Goal: Task Accomplishment & Management: Complete application form

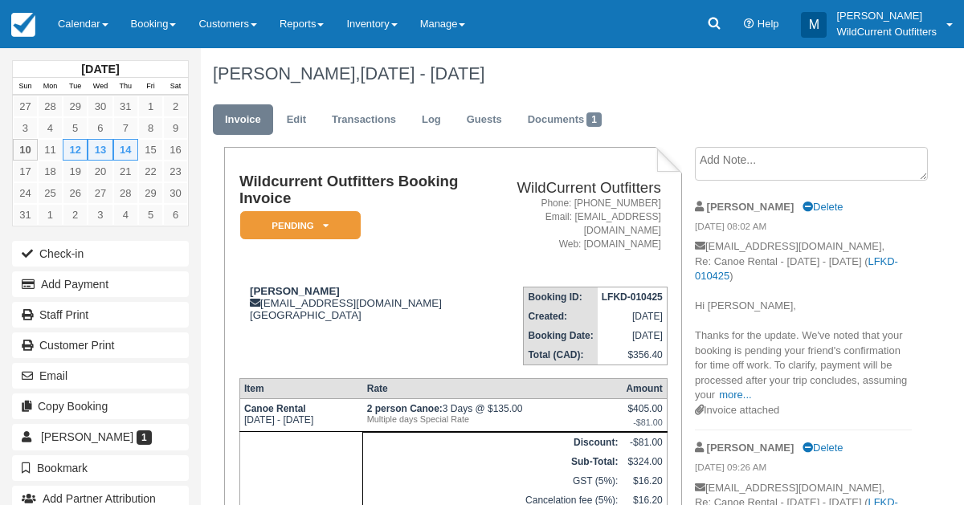
click at [710, 17] on icon at bounding box center [714, 23] width 16 height 16
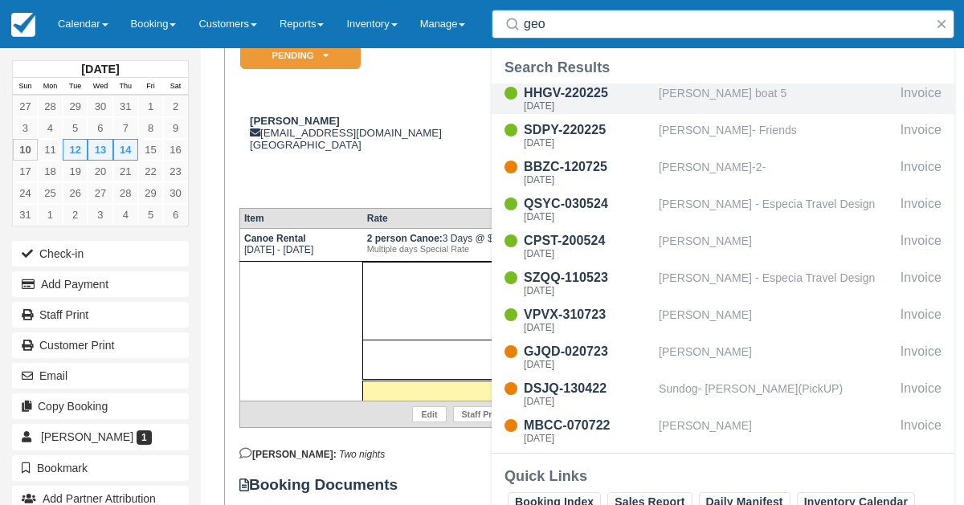
type input "geo"
click at [646, 96] on div "HHGV-220225" at bounding box center [588, 93] width 128 height 19
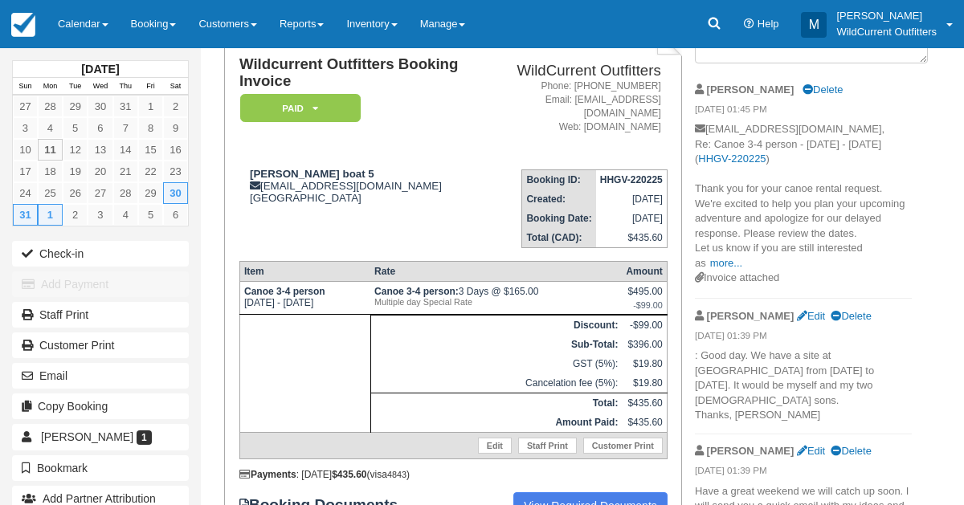
scroll to position [119, 0]
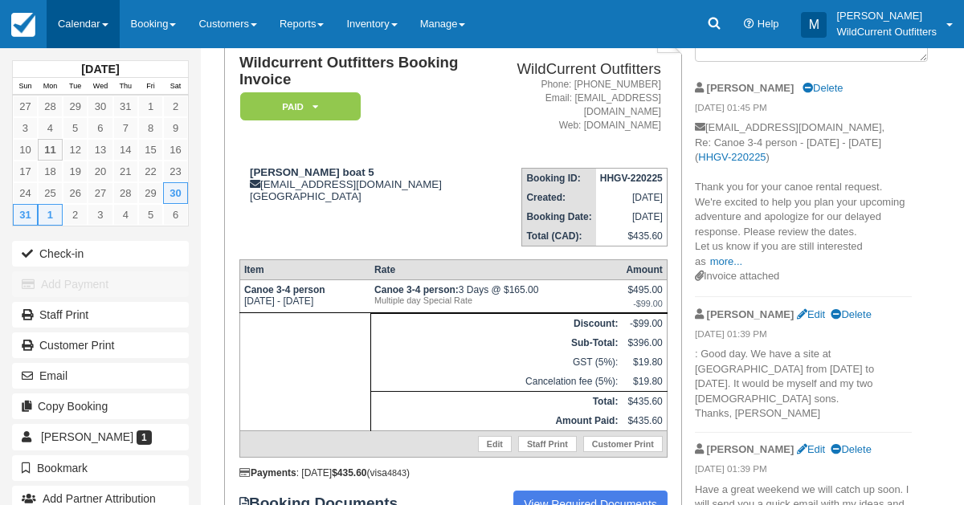
click at [70, 14] on link "Calendar" at bounding box center [83, 24] width 73 height 48
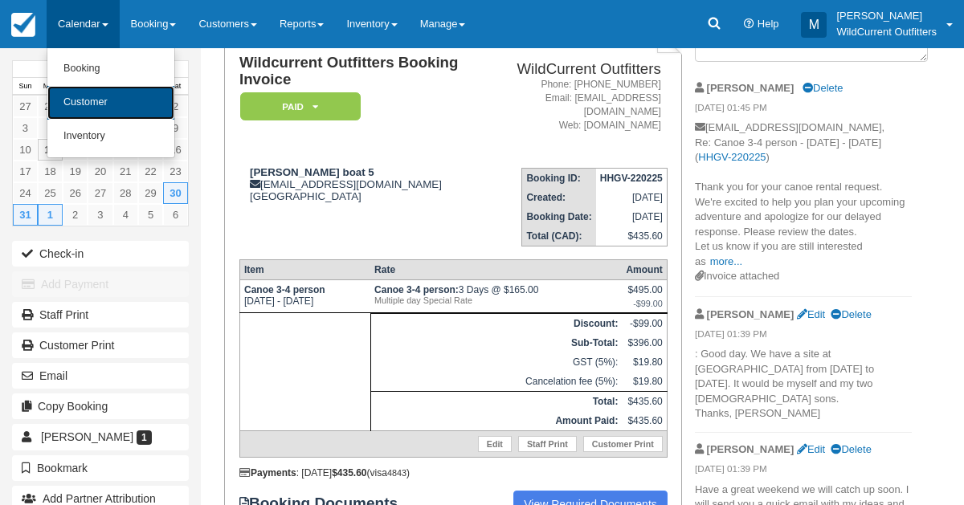
click at [83, 103] on link "Customer" at bounding box center [110, 103] width 127 height 34
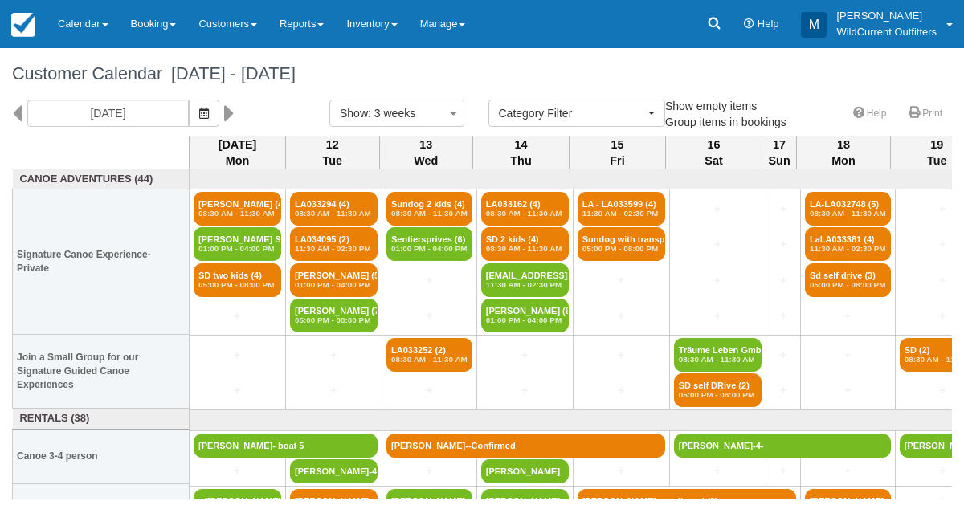
select select
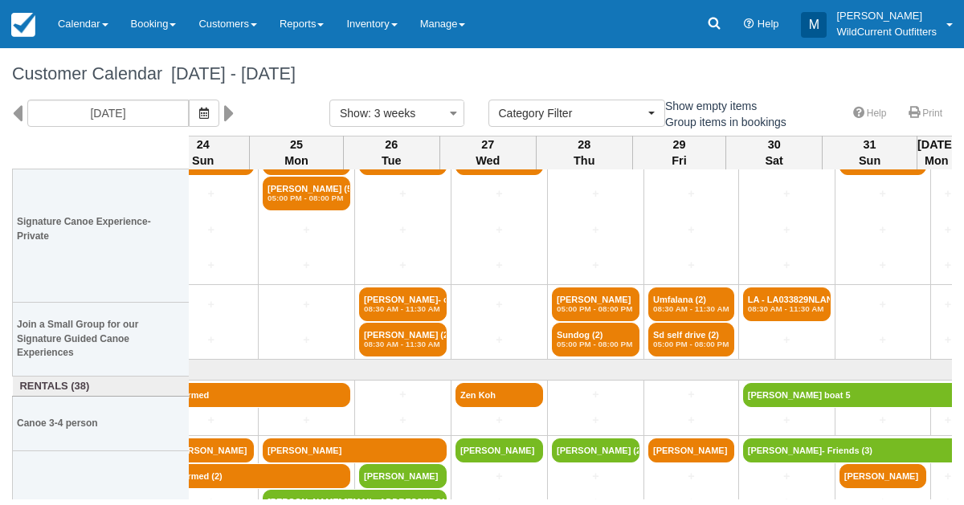
scroll to position [91, 1209]
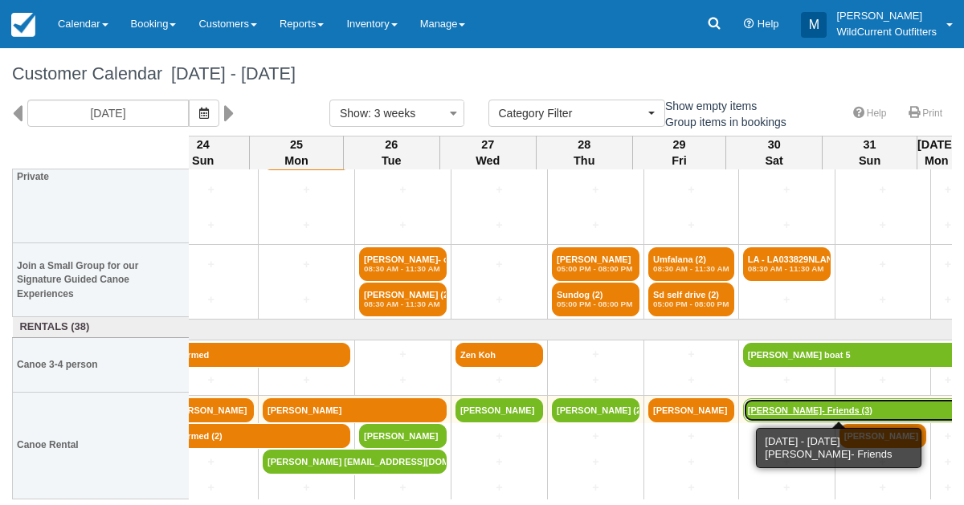
click at [763, 401] on link "[PERSON_NAME]- Friends (3)" at bounding box center [852, 410] width 218 height 24
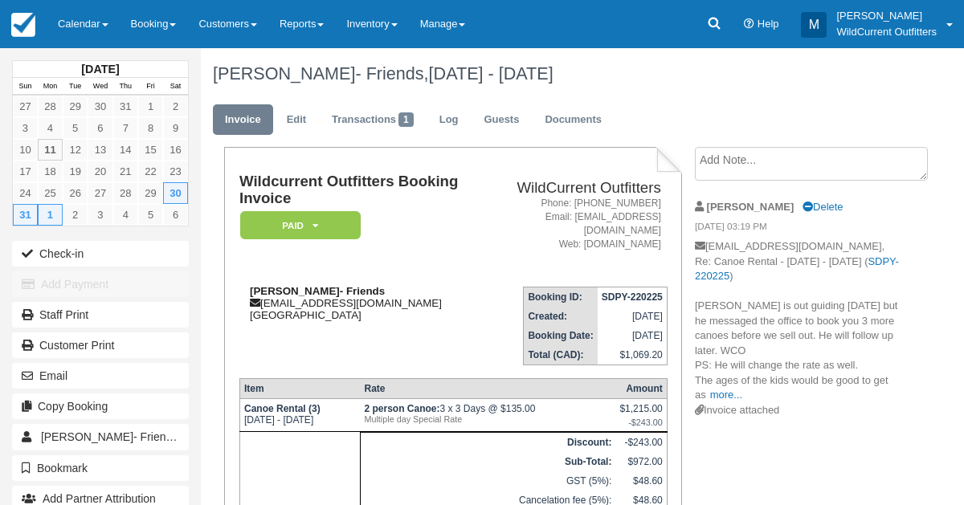
scroll to position [5, 0]
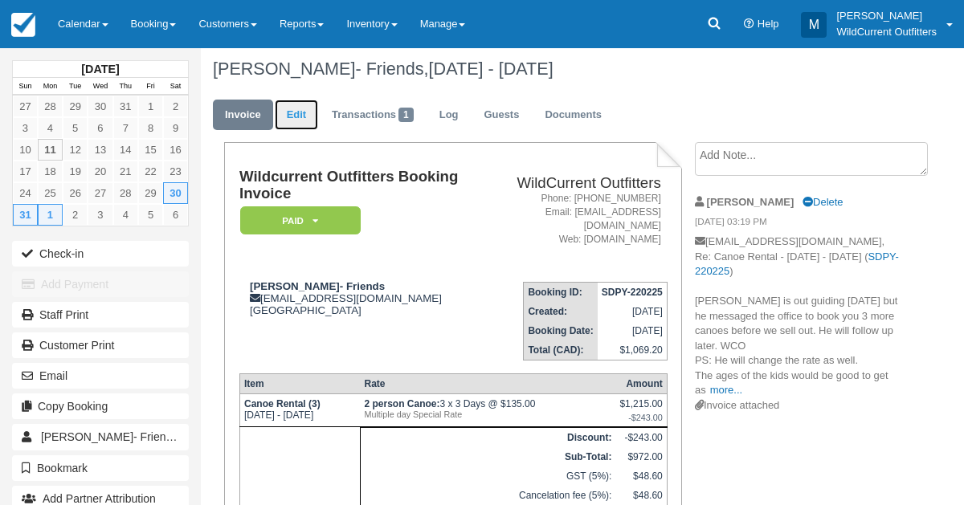
click at [292, 107] on link "Edit" at bounding box center [296, 115] width 43 height 31
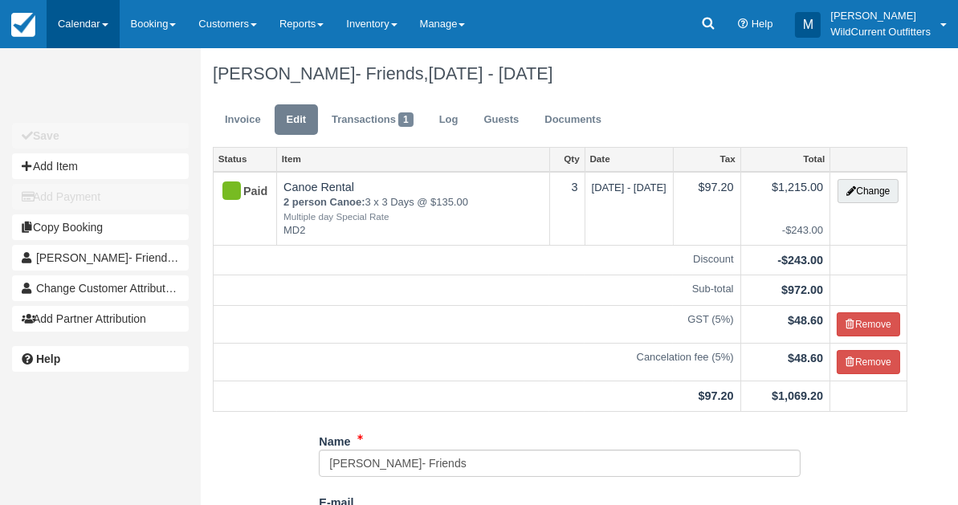
click at [63, 27] on link "Calendar" at bounding box center [83, 24] width 73 height 48
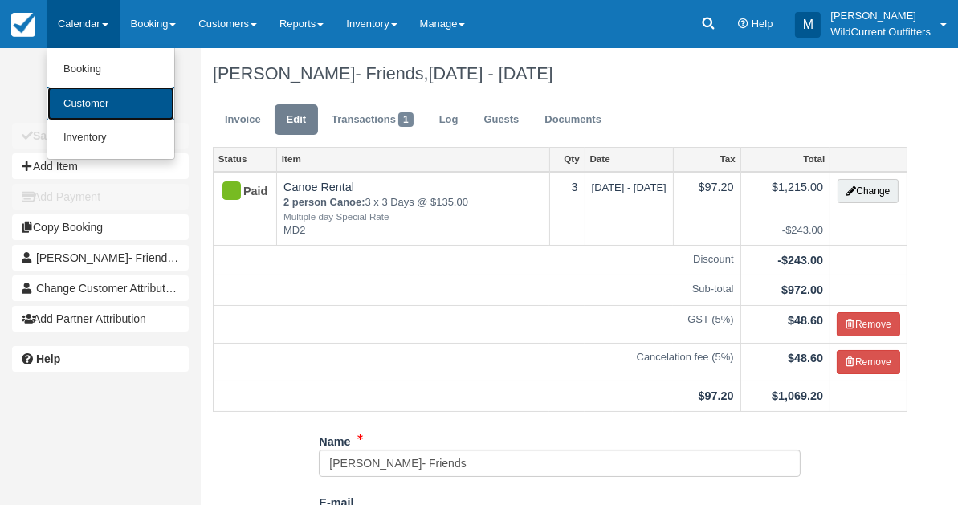
click at [74, 96] on link "Customer" at bounding box center [110, 104] width 127 height 35
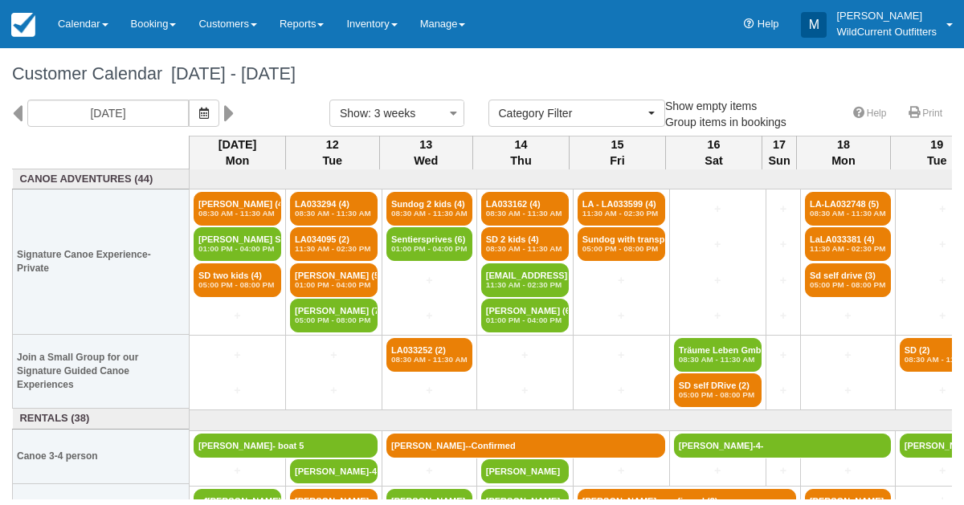
select select
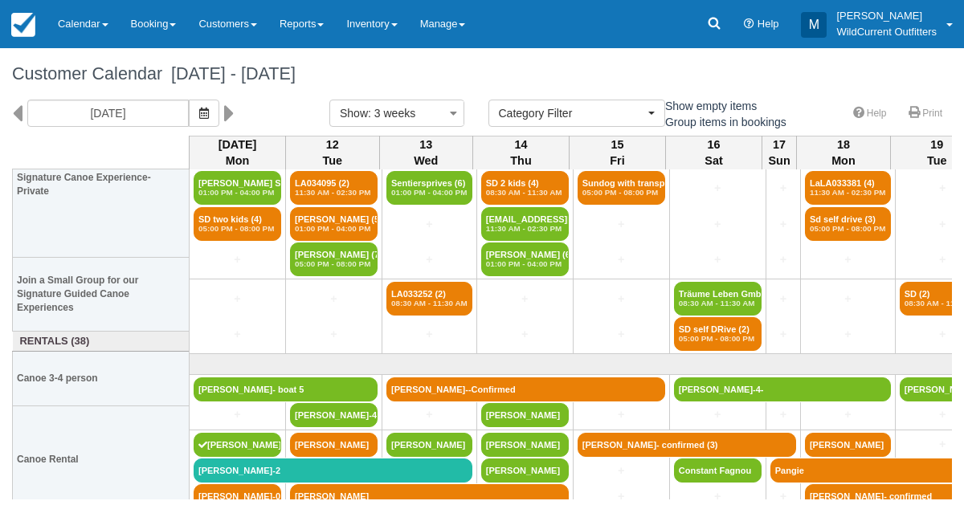
scroll to position [91, 0]
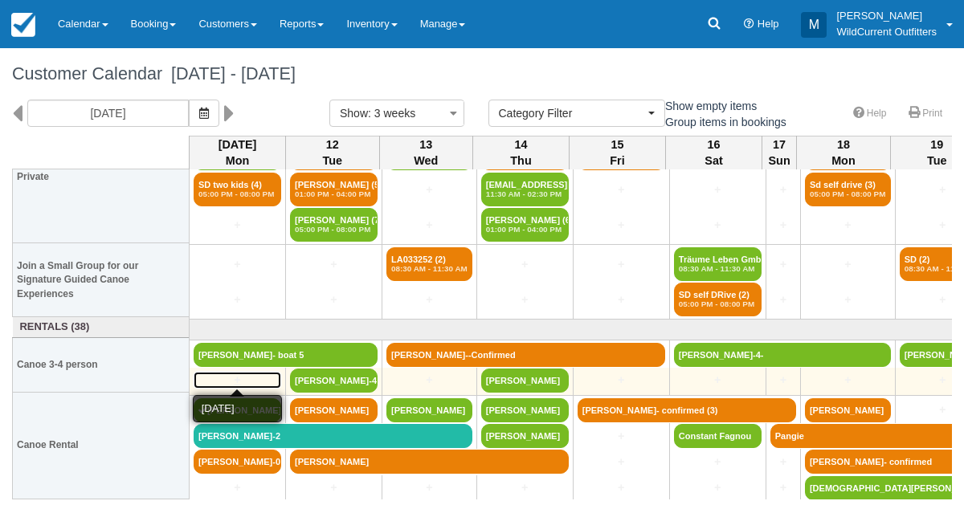
click at [225, 372] on link "+" at bounding box center [238, 380] width 88 height 17
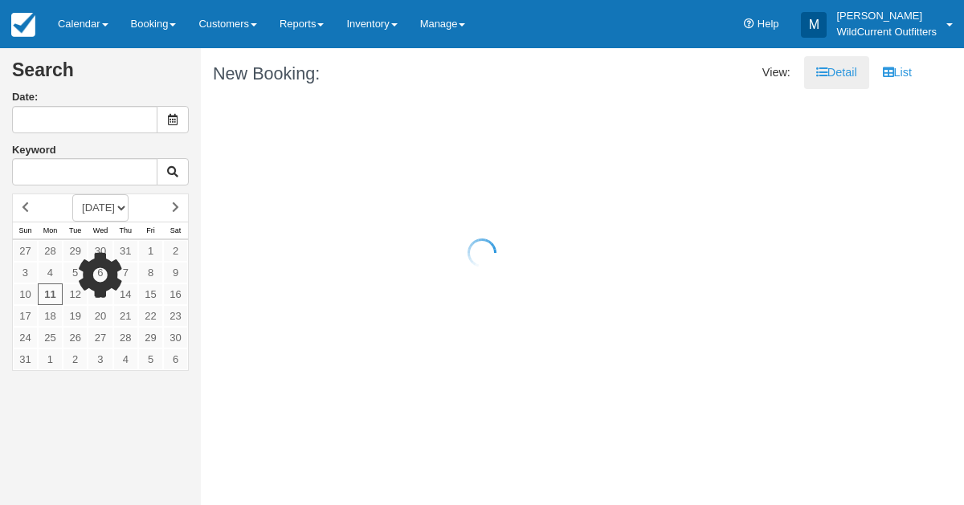
type input "[DATE]"
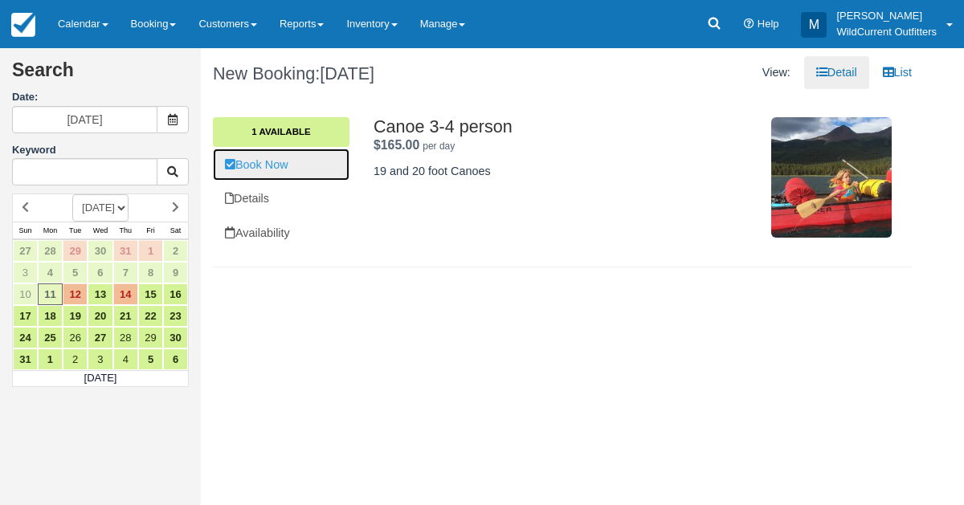
click at [267, 175] on link "Book Now" at bounding box center [281, 165] width 137 height 33
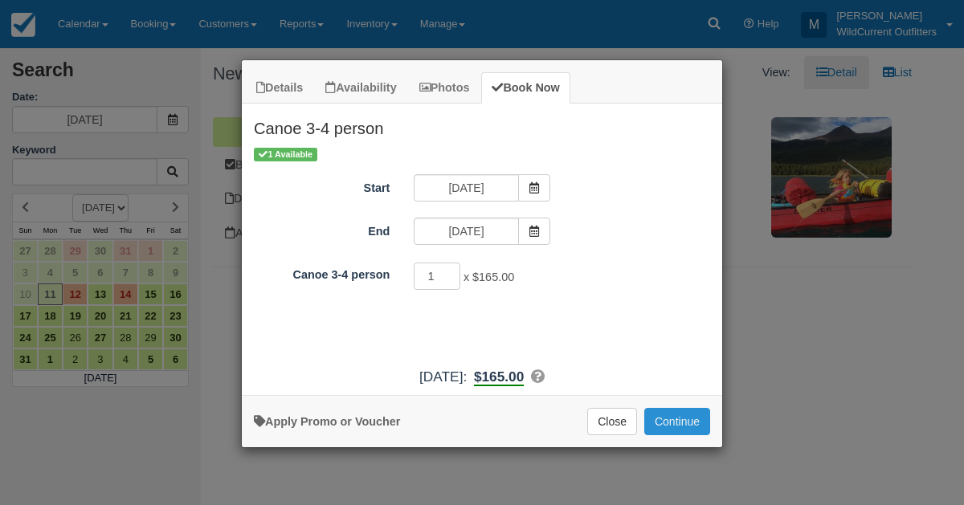
click at [668, 420] on button "Continue" at bounding box center [677, 421] width 66 height 27
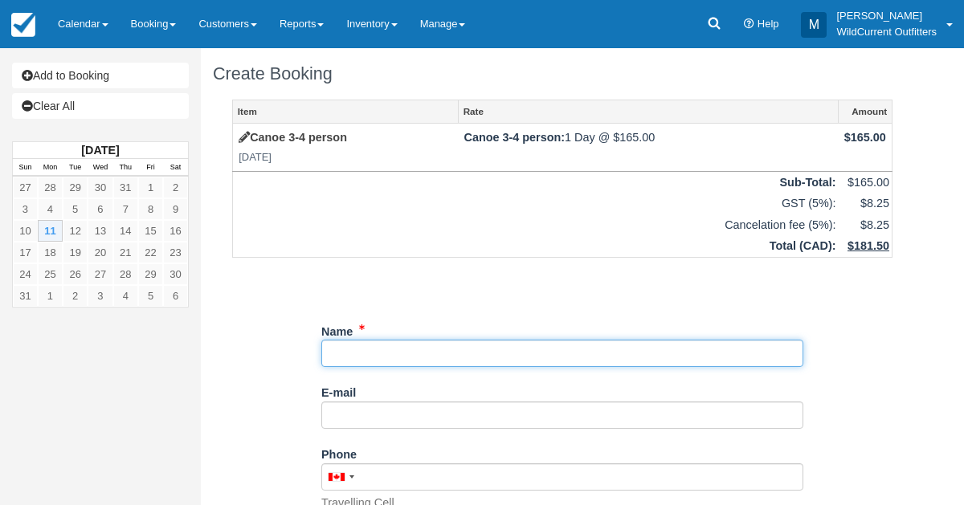
click at [380, 345] on input "Name" at bounding box center [562, 353] width 482 height 27
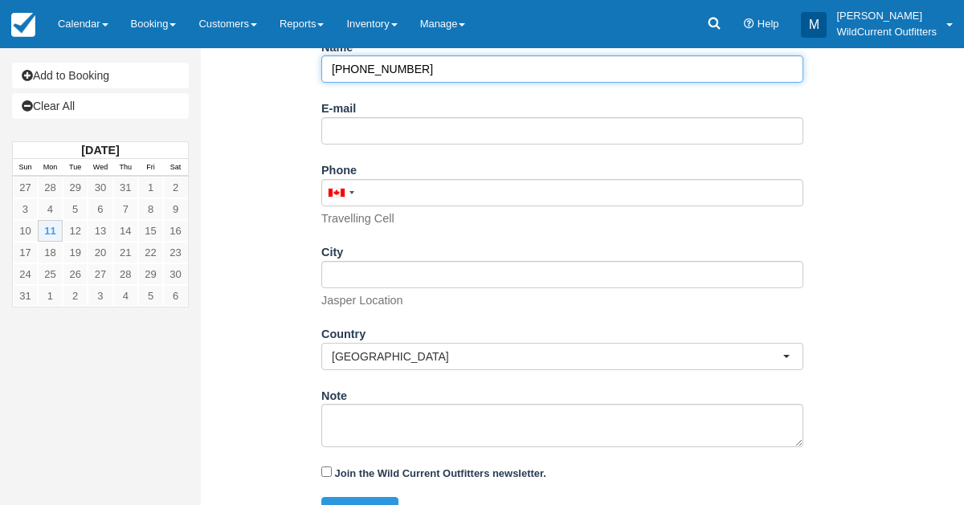
scroll to position [313, 0]
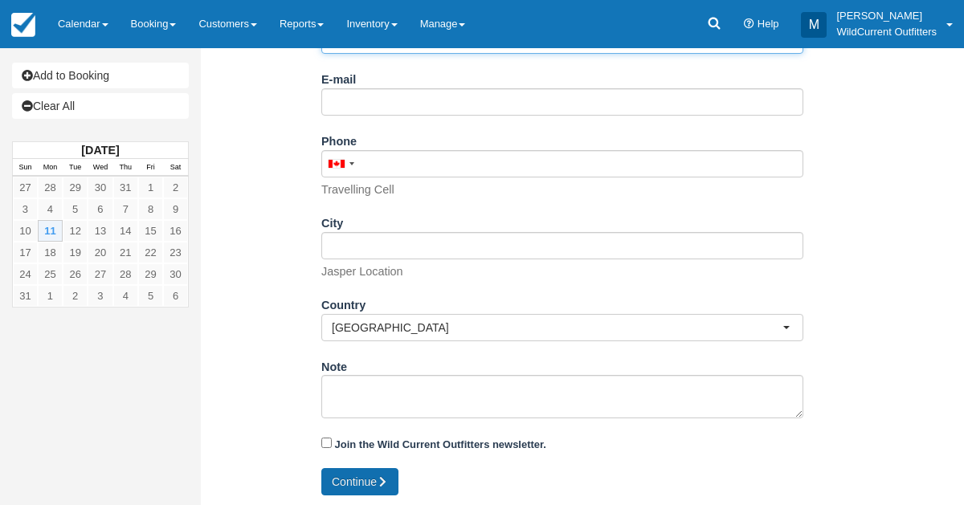
type input "[PHONE_NUMBER]"
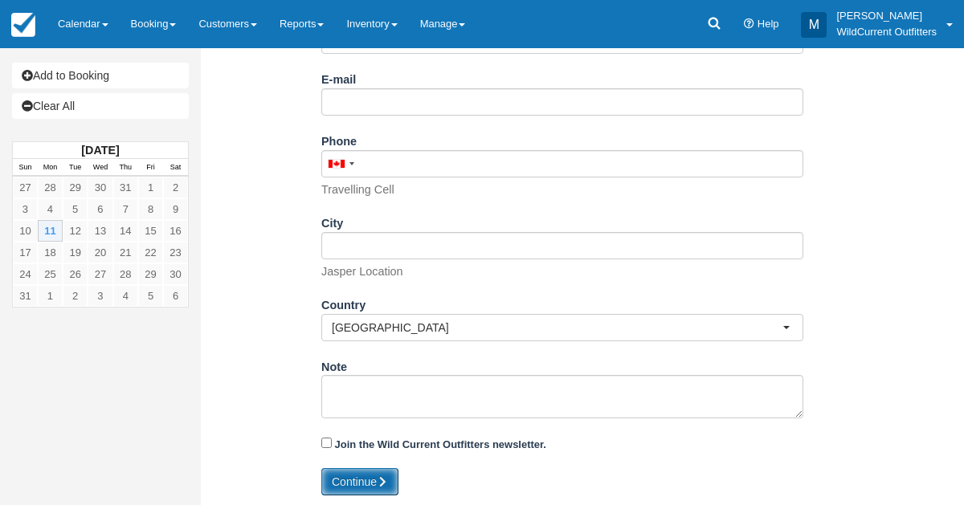
click at [353, 475] on button "Continue" at bounding box center [359, 481] width 77 height 27
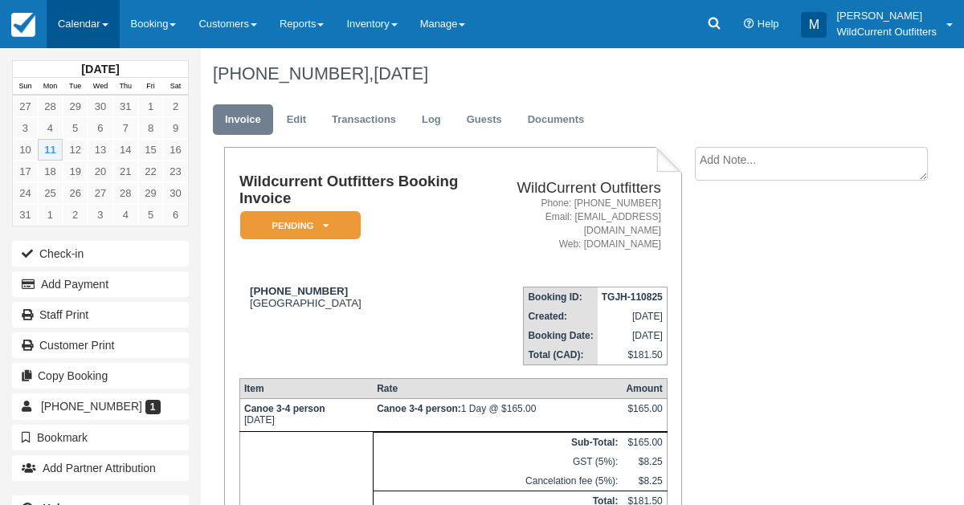
click at [92, 28] on link "Calendar" at bounding box center [83, 24] width 73 height 48
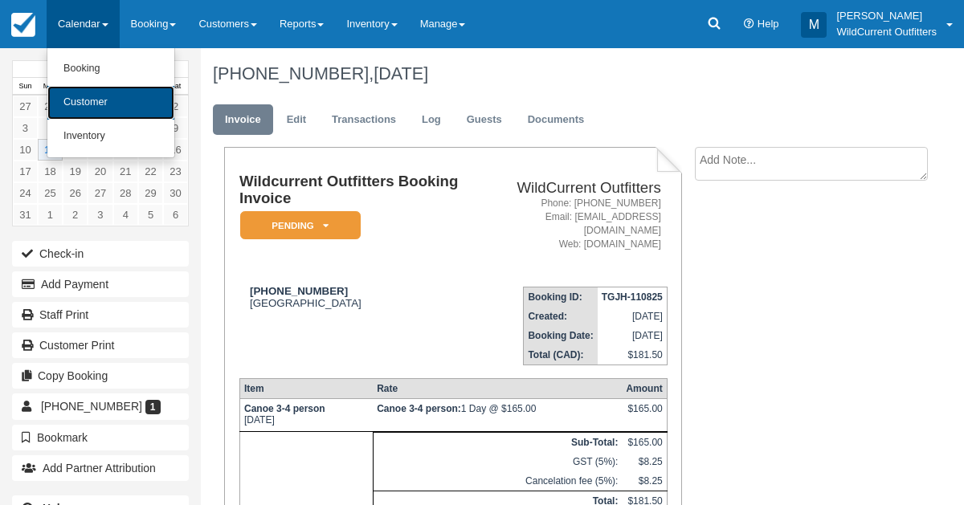
click at [91, 89] on link "Customer" at bounding box center [110, 103] width 127 height 34
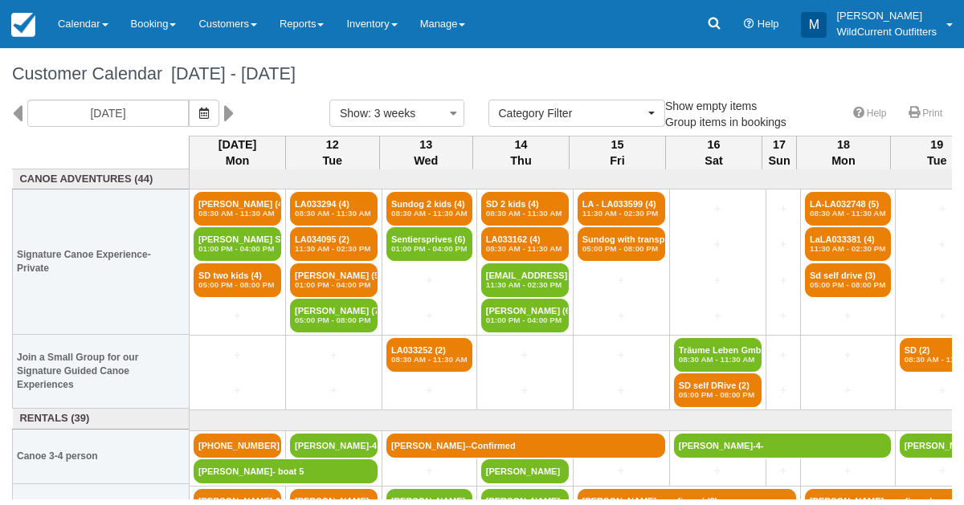
select select
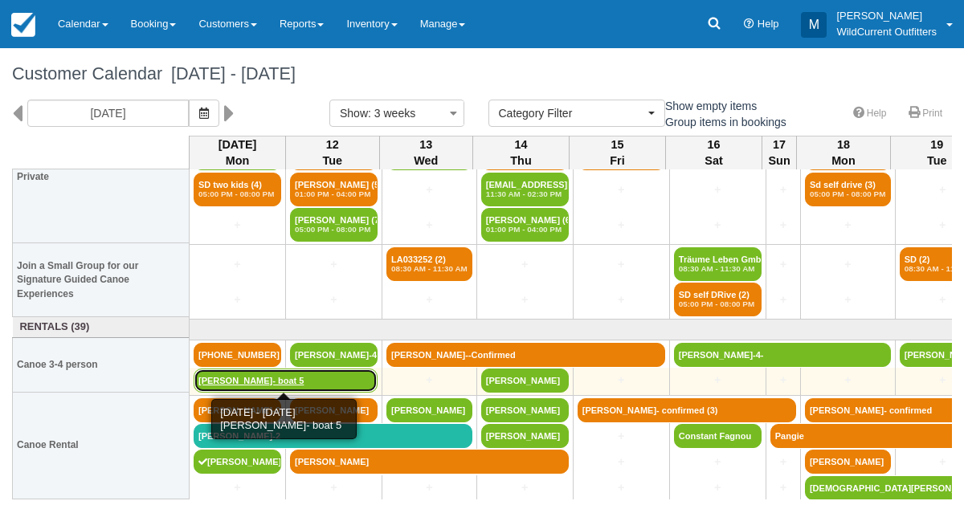
click at [215, 377] on link "[PERSON_NAME]- boat 5" at bounding box center [286, 381] width 184 height 24
